Goal: Check status: Check status

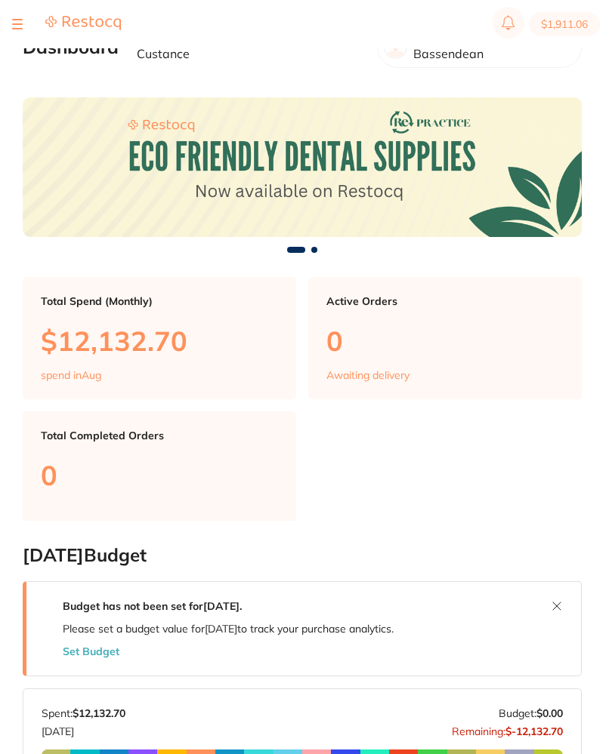
click at [21, 23] on button at bounding box center [17, 24] width 11 height 2
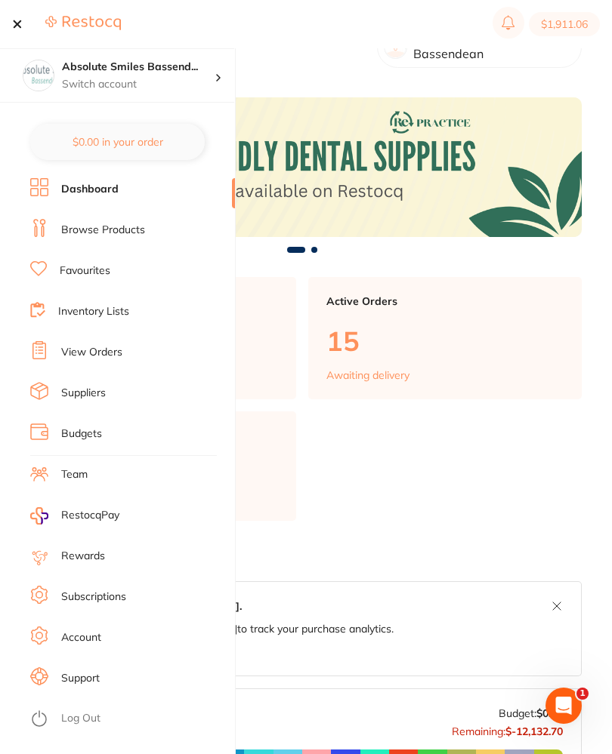
click at [115, 353] on link "View Orders" at bounding box center [91, 352] width 61 height 15
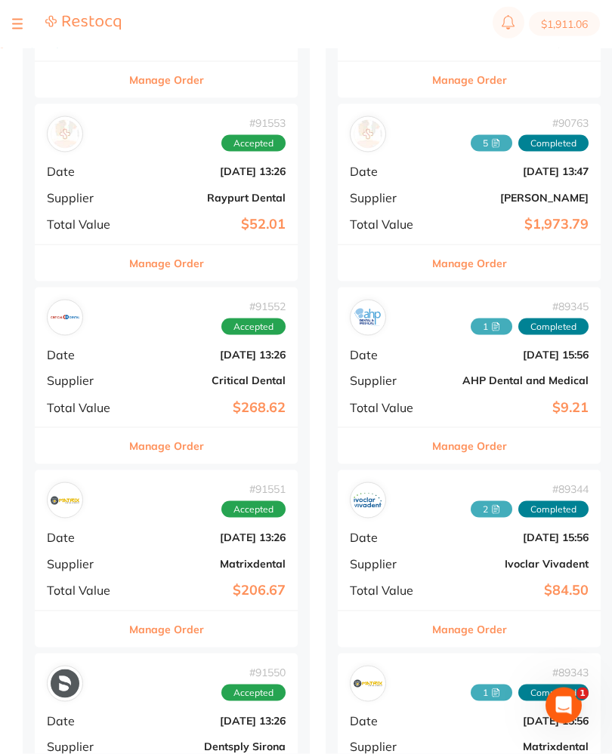
scroll to position [1038, 0]
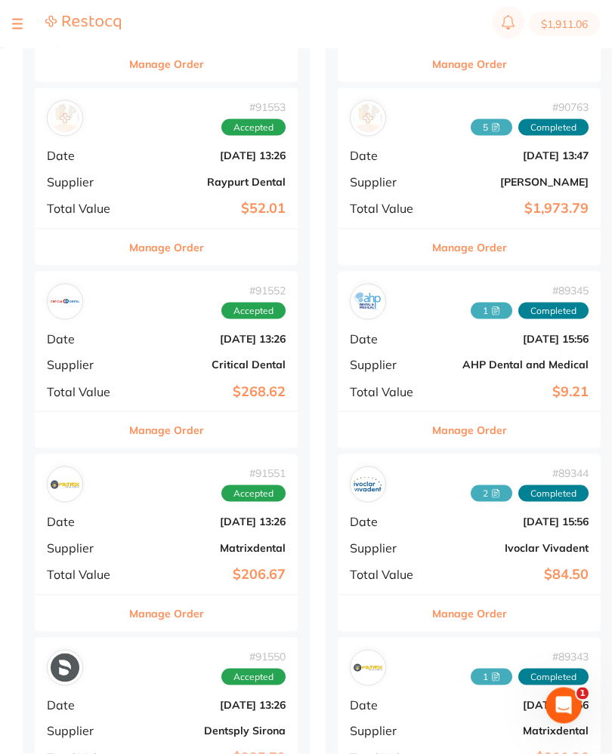
click at [145, 344] on div "# 91552 Accepted Date [DATE] 13:26 Supplier Critical Dental Total Value $268.62" at bounding box center [166, 342] width 263 height 140
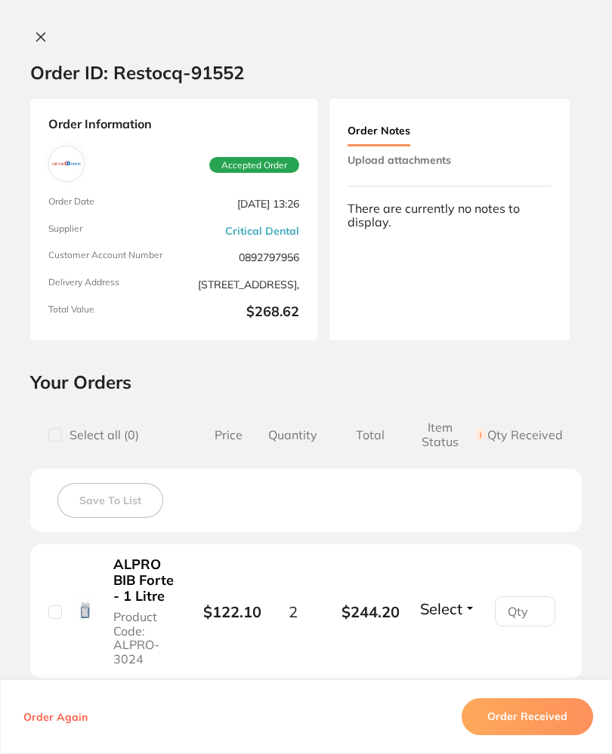
click at [35, 34] on icon at bounding box center [41, 37] width 12 height 12
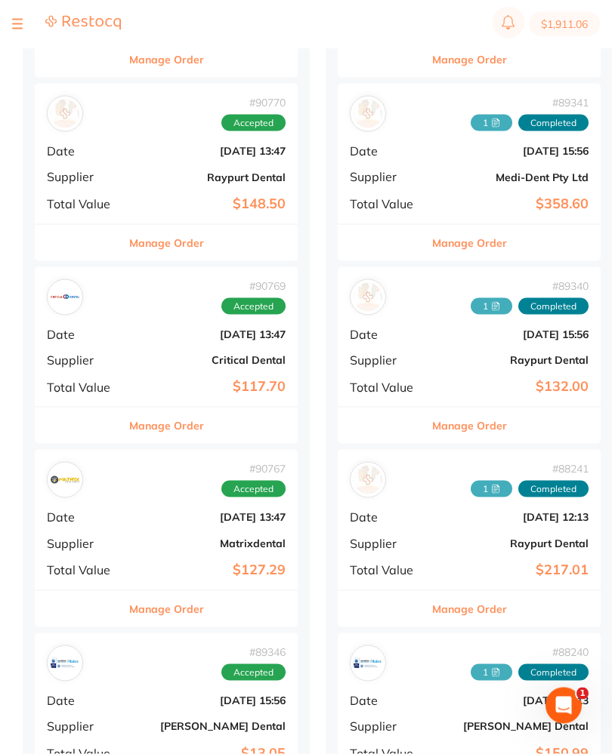
scroll to position [1960, 0]
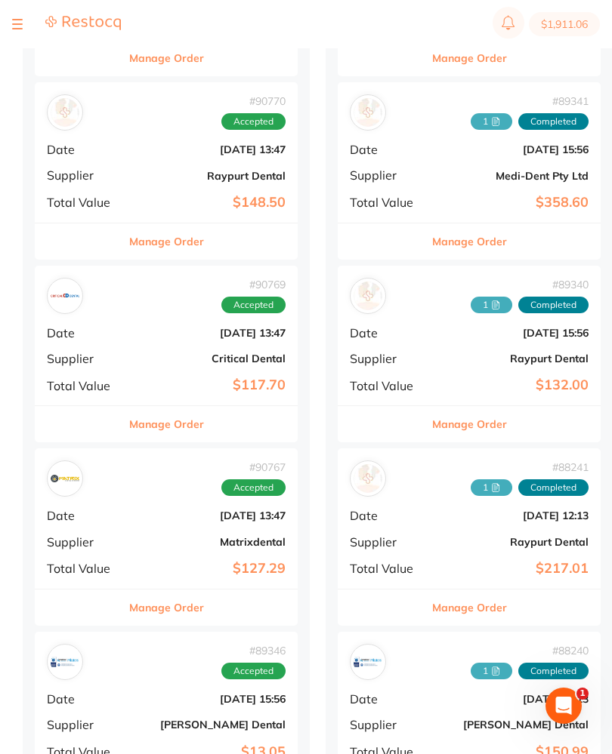
click at [153, 327] on b "[DATE] 13:47" at bounding box center [209, 333] width 151 height 12
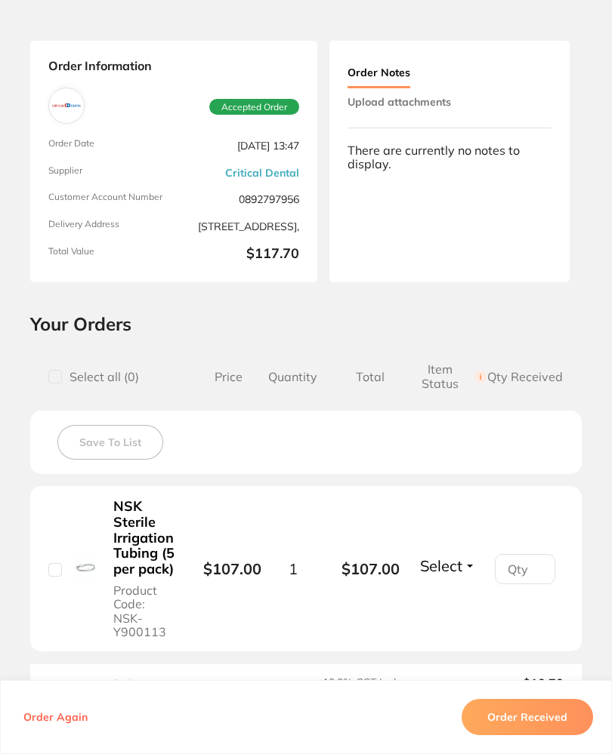
click at [444, 97] on button "Upload attachments" at bounding box center [398, 101] width 103 height 27
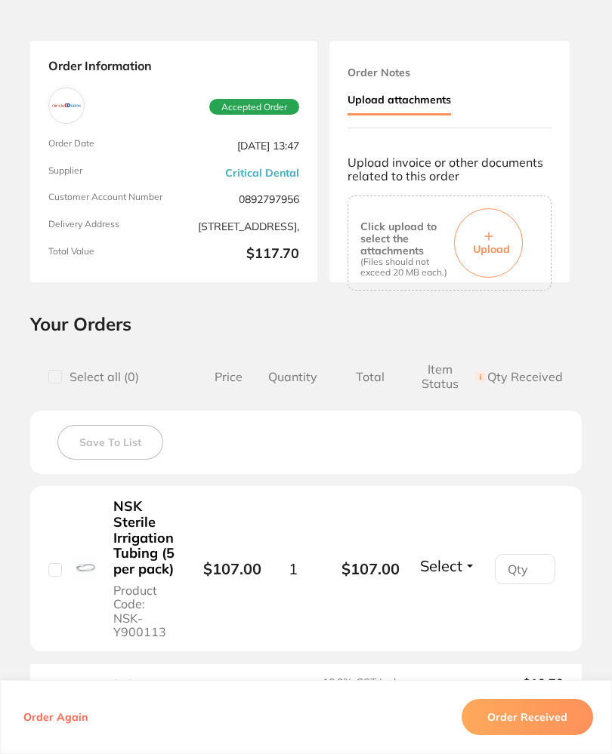
click at [491, 243] on span "Upload" at bounding box center [491, 249] width 37 height 14
click at [554, 735] on button "Order Received" at bounding box center [526, 717] width 131 height 36
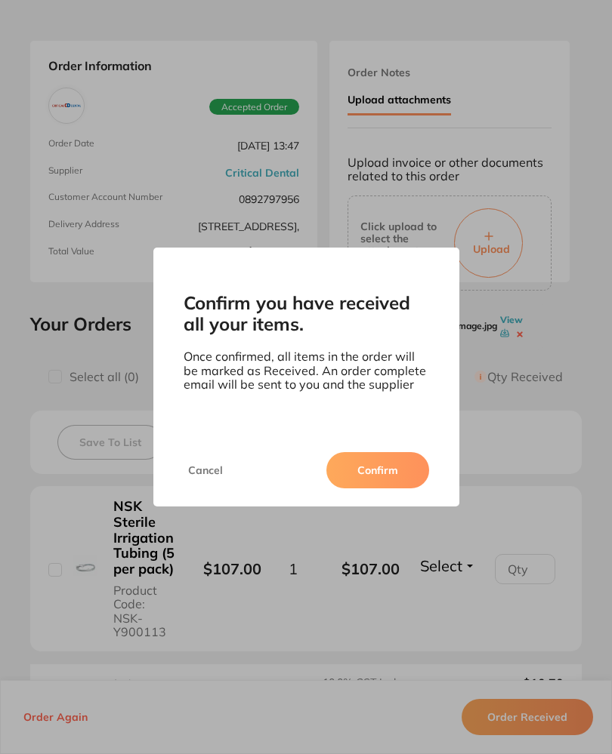
click at [405, 480] on button "Confirm" at bounding box center [377, 470] width 103 height 36
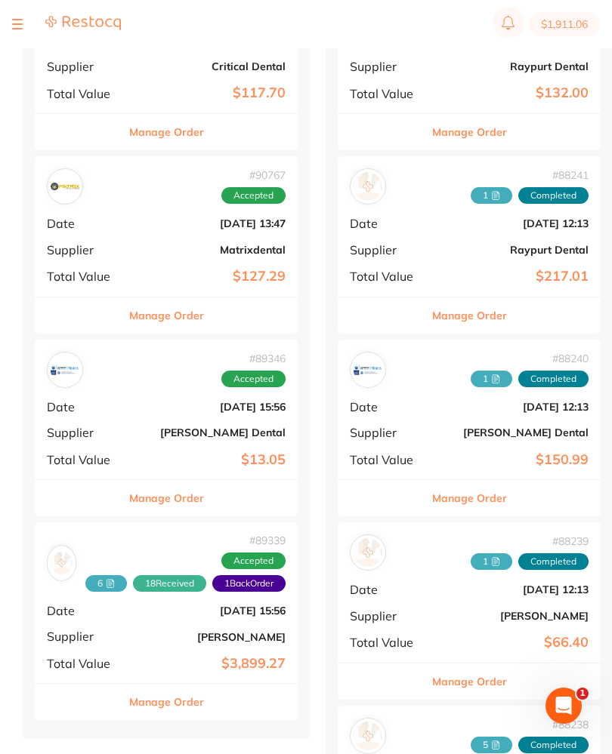
scroll to position [2304, 0]
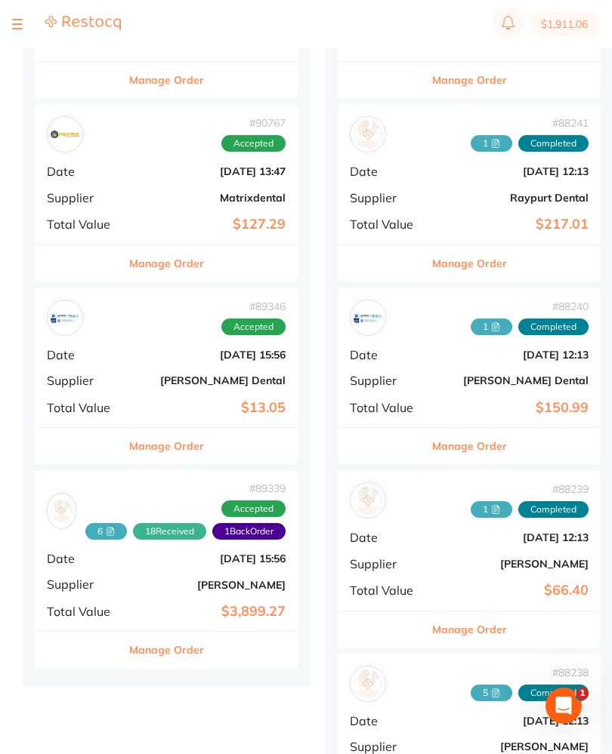
click at [167, 579] on b "[PERSON_NAME]" at bounding box center [209, 585] width 151 height 12
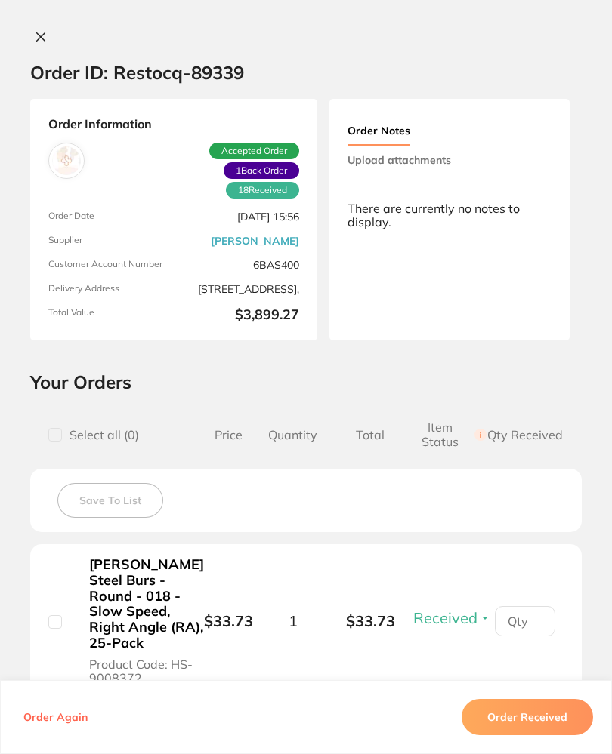
click at [444, 157] on button "Upload attachments" at bounding box center [398, 159] width 103 height 27
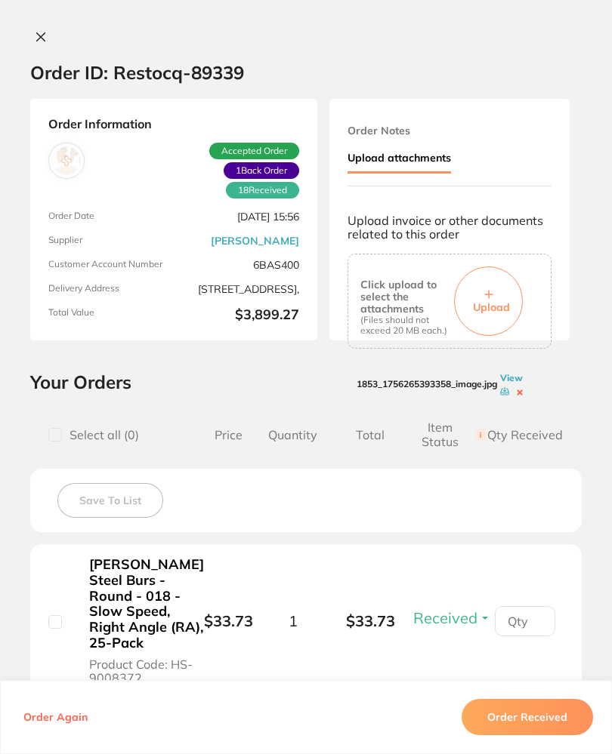
click at [504, 300] on span "Upload" at bounding box center [491, 307] width 37 height 14
click at [565, 735] on button "Order Received" at bounding box center [526, 717] width 131 height 36
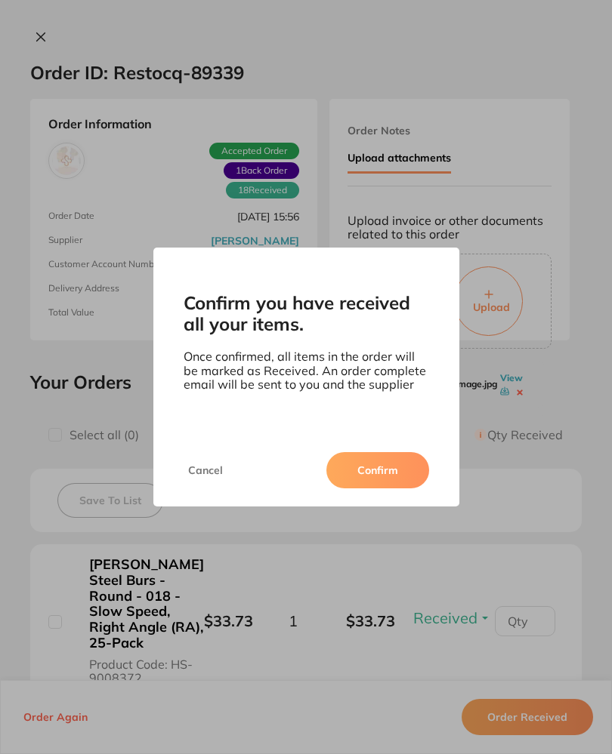
click at [396, 476] on button "Confirm" at bounding box center [377, 470] width 103 height 36
